Goal: Task Accomplishment & Management: Complete application form

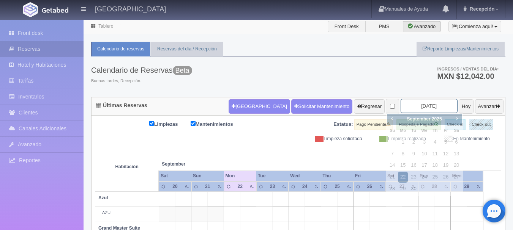
click at [412, 110] on input "2025-09-22" at bounding box center [429, 106] width 57 height 14
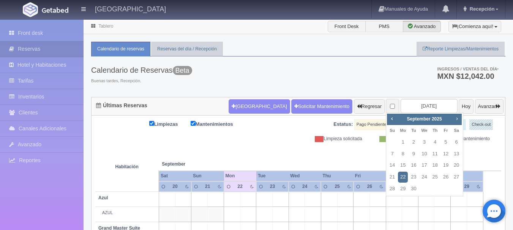
click at [459, 122] on span "Next" at bounding box center [457, 119] width 6 height 6
click at [445, 141] on link "3" at bounding box center [446, 142] width 10 height 11
type input "[DATE]"
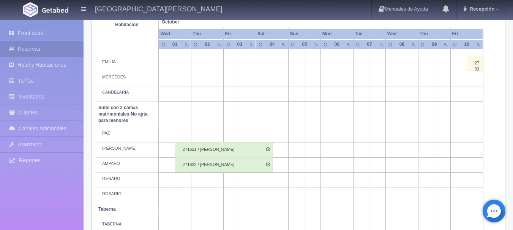
scroll to position [596, 0]
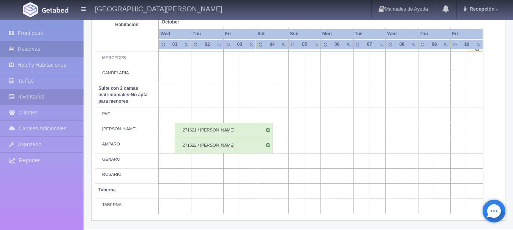
click at [64, 95] on link "Inventarios" at bounding box center [42, 97] width 84 height 16
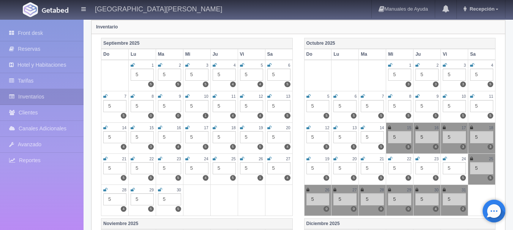
scroll to position [89, 0]
click at [57, 8] on img at bounding box center [55, 10] width 27 height 6
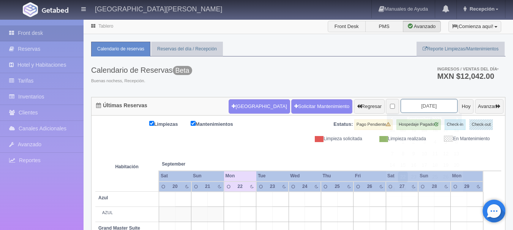
click at [420, 110] on input "2025-09-22" at bounding box center [429, 106] width 57 height 14
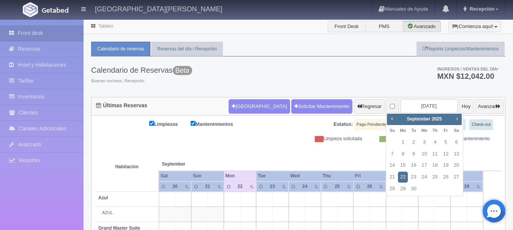
click at [457, 120] on span "Next" at bounding box center [457, 119] width 6 height 6
click at [444, 144] on link "3" at bounding box center [446, 142] width 10 height 11
type input "[DATE]"
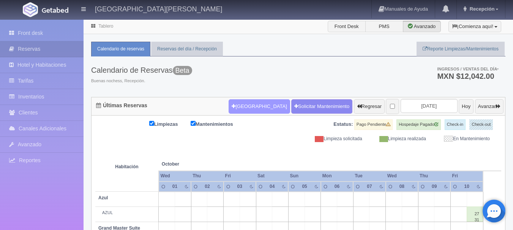
click at [242, 106] on button "[GEOGRAPHIC_DATA]" at bounding box center [259, 106] width 61 height 14
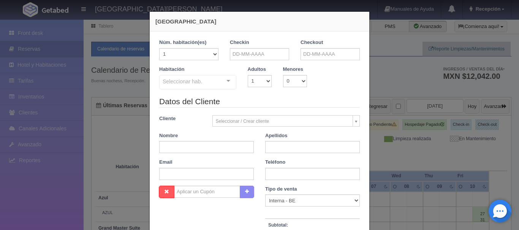
checkbox input "false"
click at [264, 84] on select "1 2 3 4 5 6 7 8 9 10" at bounding box center [260, 81] width 24 height 12
select select "2"
click at [248, 75] on select "1 2 3 4 5 6 7 8 9 10" at bounding box center [260, 81] width 24 height 12
checkbox input "false"
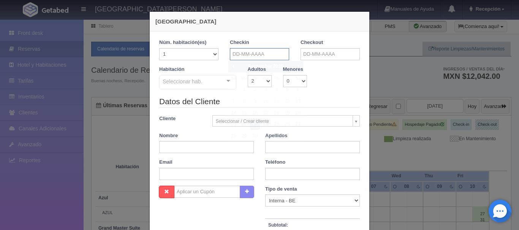
click at [259, 56] on input "text" at bounding box center [259, 54] width 59 height 12
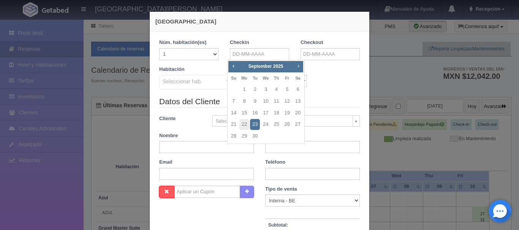
click at [297, 66] on span "Next" at bounding box center [298, 66] width 6 height 6
click at [287, 91] on link "3" at bounding box center [287, 89] width 10 height 11
type input "[DATE]"
checkbox input "false"
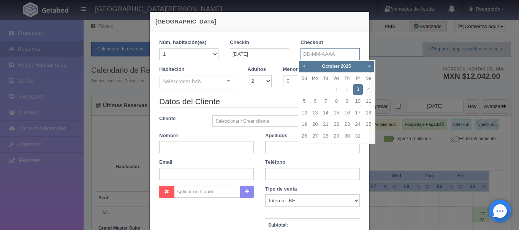
click at [320, 58] on input "text" at bounding box center [329, 54] width 59 height 12
click at [369, 88] on link "4" at bounding box center [368, 89] width 10 height 11
type input "[DATE]"
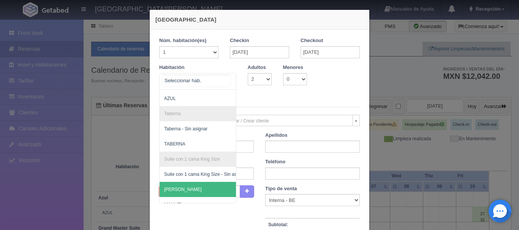
scroll to position [333, 0]
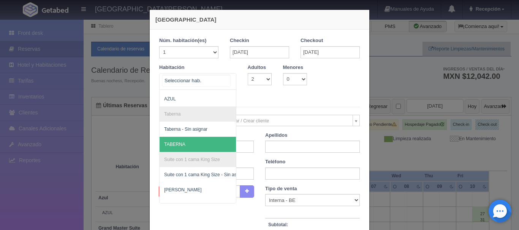
click at [199, 144] on span "TABERNA" at bounding box center [234, 144] width 150 height 15
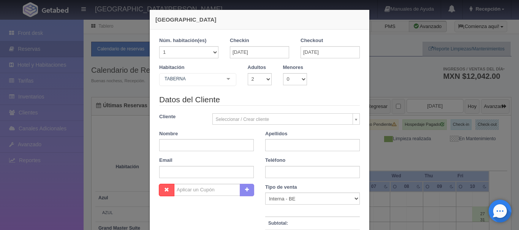
checkbox input "false"
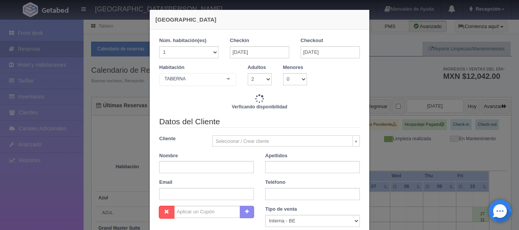
type input "13560.00"
checkbox input "false"
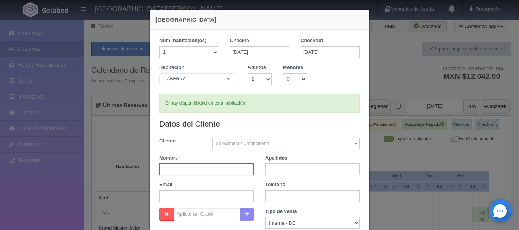
click at [212, 174] on input "text" at bounding box center [206, 170] width 95 height 12
type input "[PERSON_NAME]"
click at [273, 196] on input "text" at bounding box center [312, 197] width 95 height 12
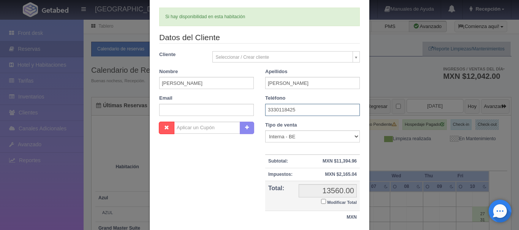
scroll to position [143, 0]
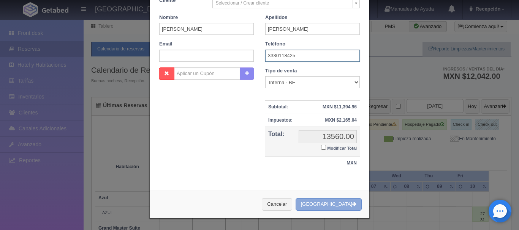
type input "3330118425"
click at [324, 206] on button "[GEOGRAPHIC_DATA]" at bounding box center [328, 205] width 66 height 13
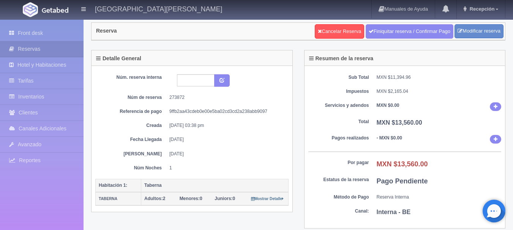
scroll to position [16, 0]
